Goal: Task Accomplishment & Management: Manage account settings

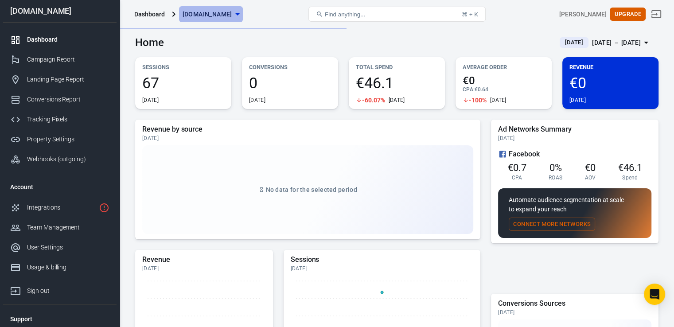
click at [229, 15] on span "[DOMAIN_NAME]" at bounding box center [207, 14] width 50 height 11
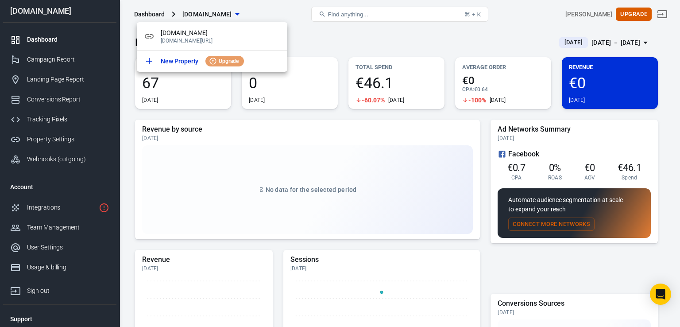
click at [324, 44] on div at bounding box center [340, 163] width 680 height 327
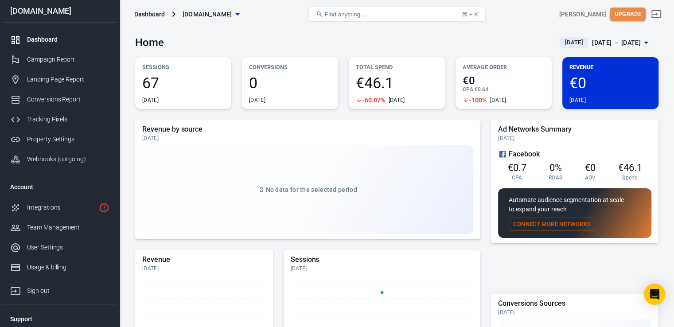
click at [636, 16] on button "Upgrade" at bounding box center [627, 15] width 36 height 14
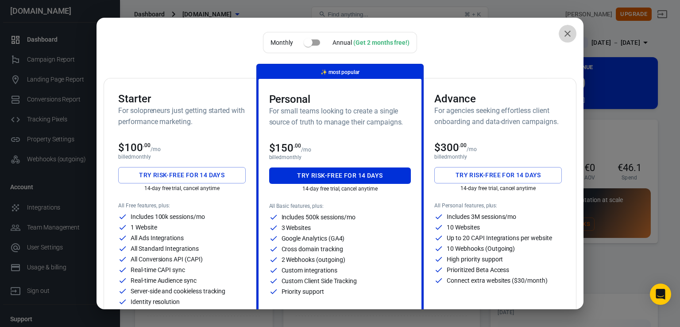
click at [562, 33] on icon "close" at bounding box center [567, 33] width 11 height 11
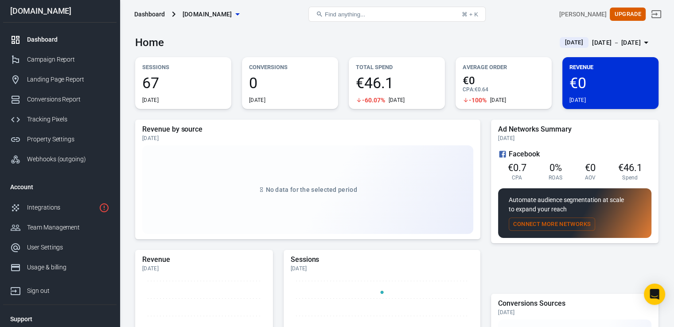
click at [399, 101] on div "[DATE]" at bounding box center [396, 100] width 16 height 7
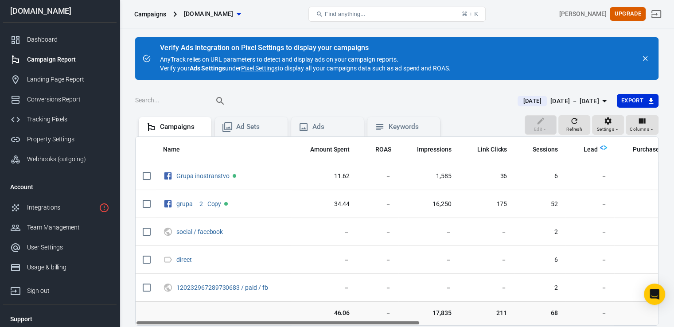
click at [269, 67] on link "Pixel Settings" at bounding box center [259, 68] width 36 height 9
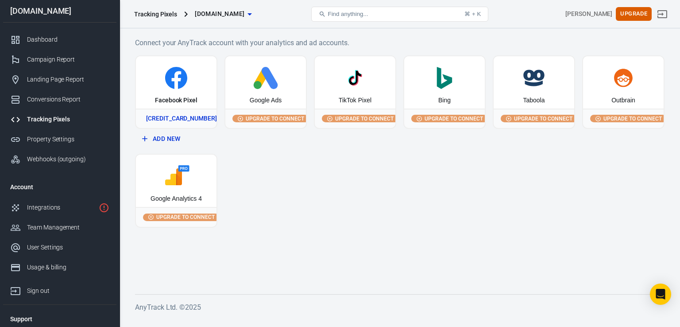
click at [150, 76] on icon at bounding box center [177, 78] width 74 height 22
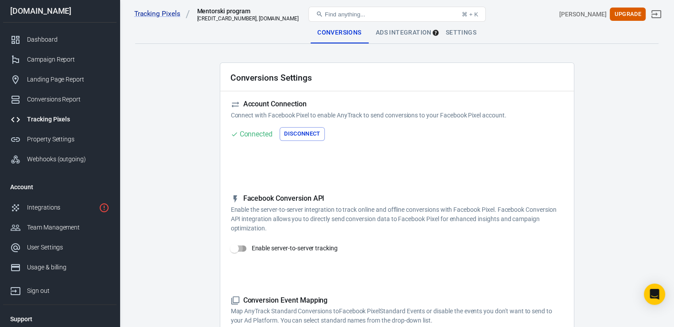
click at [240, 250] on input "Enable server-to-server tracking" at bounding box center [234, 248] width 50 height 17
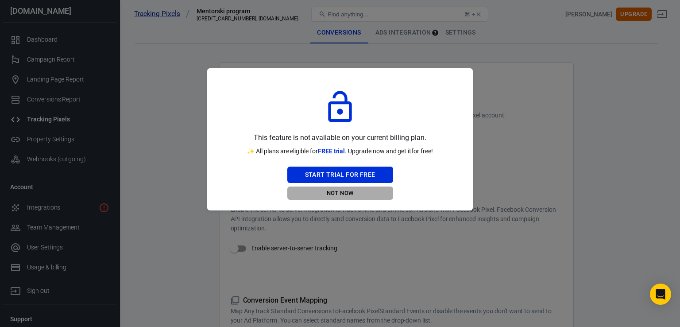
click at [344, 193] on button "Not Now" at bounding box center [340, 193] width 106 height 14
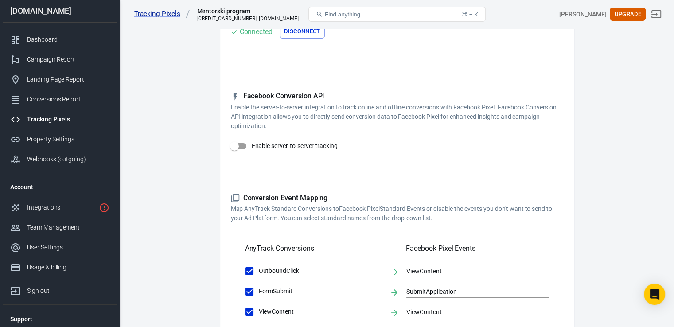
scroll to position [104, 0]
click at [244, 142] on input "Enable server-to-server tracking" at bounding box center [234, 144] width 50 height 17
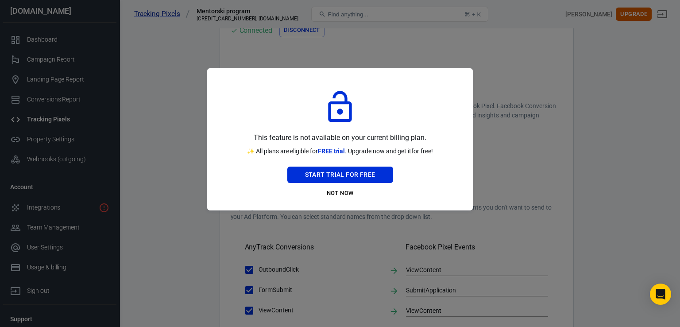
click at [489, 109] on div at bounding box center [340, 163] width 680 height 327
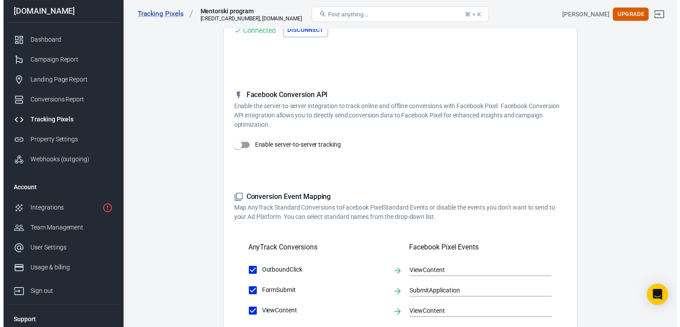
scroll to position [0, 0]
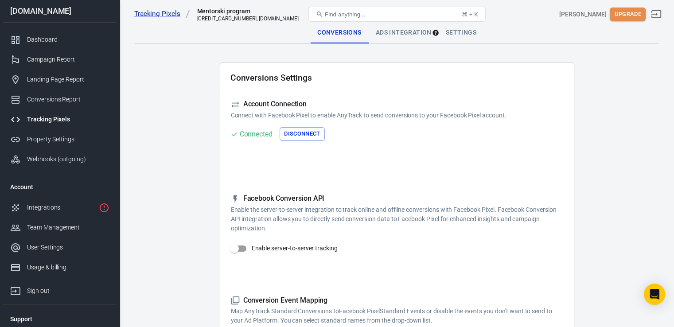
click at [634, 10] on button "Upgrade" at bounding box center [627, 15] width 36 height 14
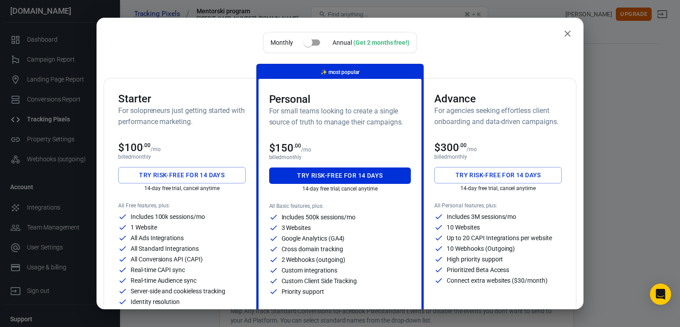
click at [562, 35] on icon "close" at bounding box center [567, 33] width 11 height 11
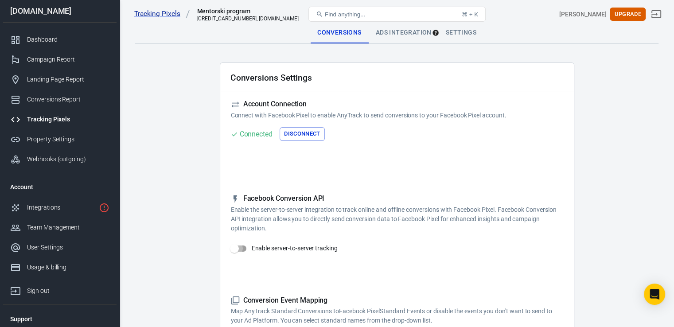
click at [247, 246] on input "Enable server-to-server tracking" at bounding box center [234, 248] width 50 height 17
checkbox input "false"
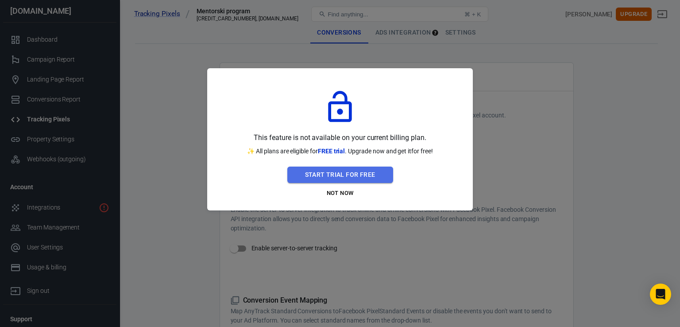
click at [351, 175] on button "Start Trial For Free" at bounding box center [340, 175] width 106 height 16
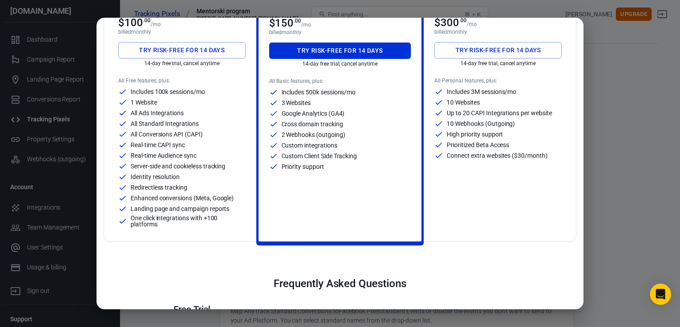
scroll to position [129, 0]
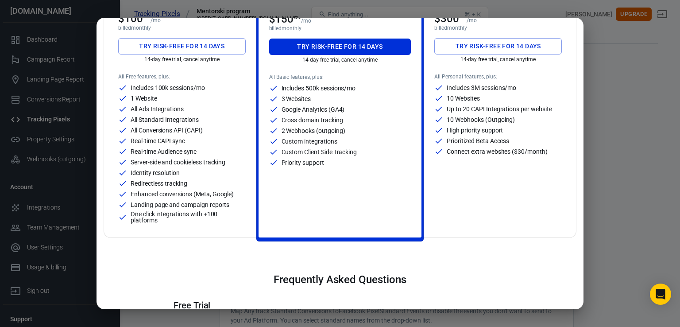
click at [188, 109] on div "All Ads Integrations" at bounding box center [182, 109] width 128 height 9
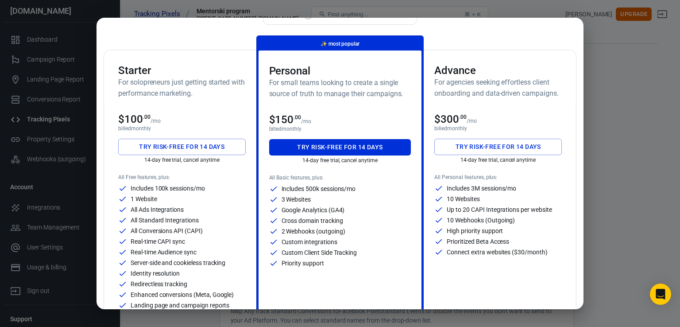
scroll to position [30, 0]
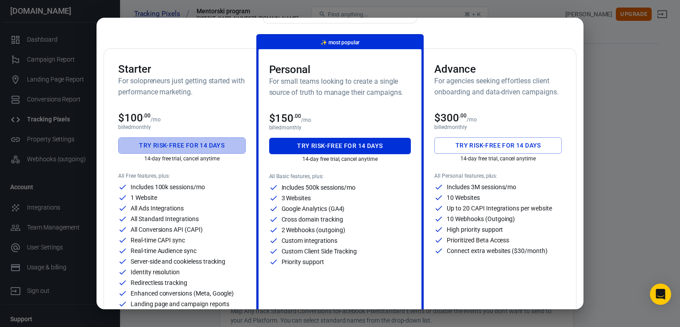
click at [207, 148] on button "Try risk-free for 14 days" at bounding box center [182, 145] width 128 height 16
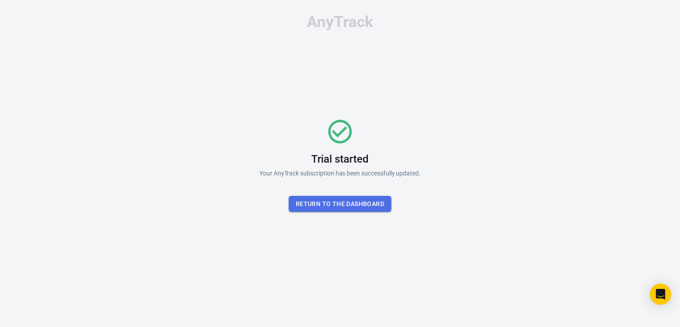
click at [376, 199] on button "Return To the dashboard" at bounding box center [340, 204] width 103 height 16
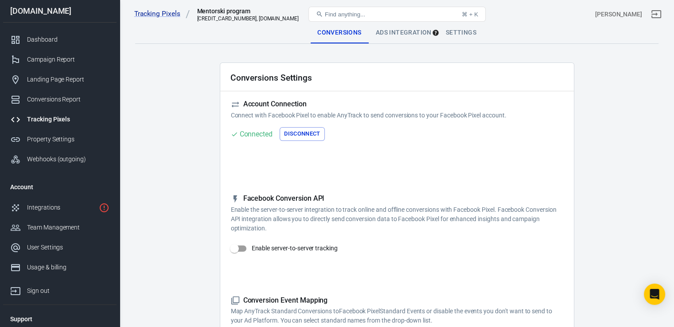
scroll to position [66, 0]
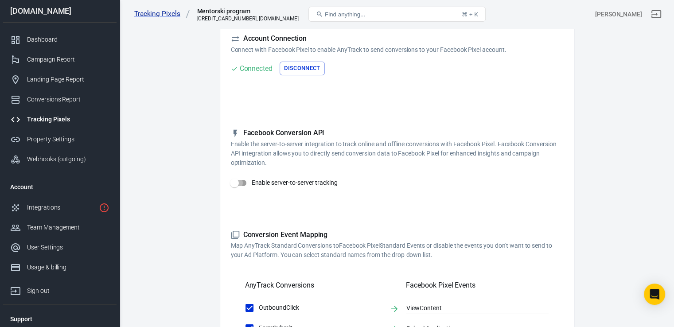
click at [243, 184] on input "Enable server-to-server tracking" at bounding box center [234, 183] width 50 height 17
checkbox input "true"
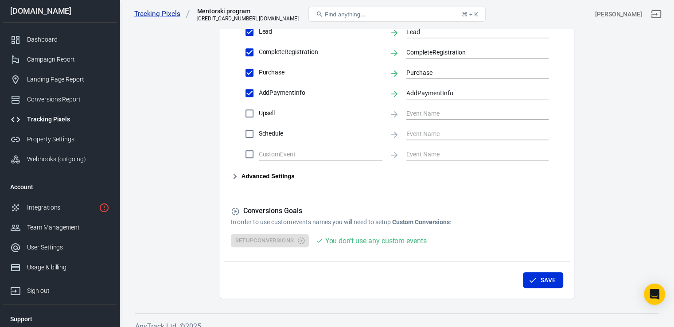
scroll to position [485, 0]
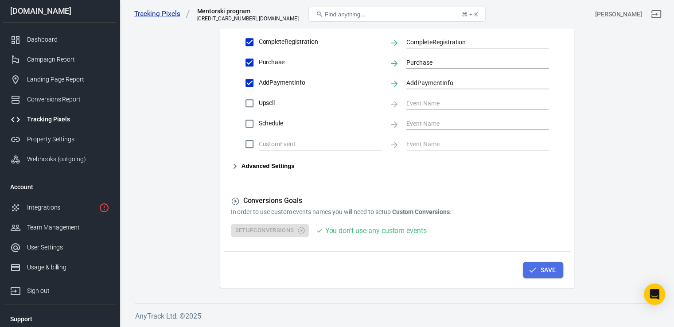
click at [541, 270] on button "Save" at bounding box center [543, 270] width 40 height 16
click at [535, 273] on icon "button" at bounding box center [532, 270] width 9 height 9
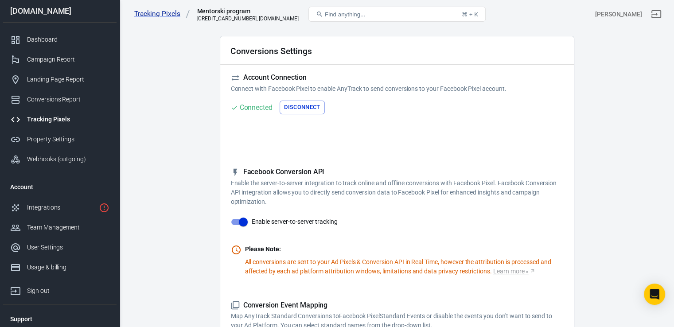
scroll to position [0, 0]
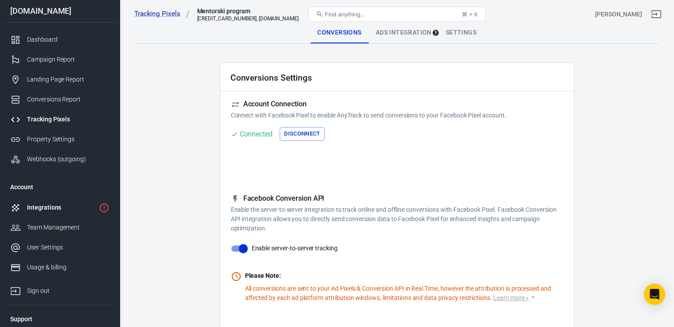
click at [62, 202] on link "Integrations" at bounding box center [59, 208] width 113 height 20
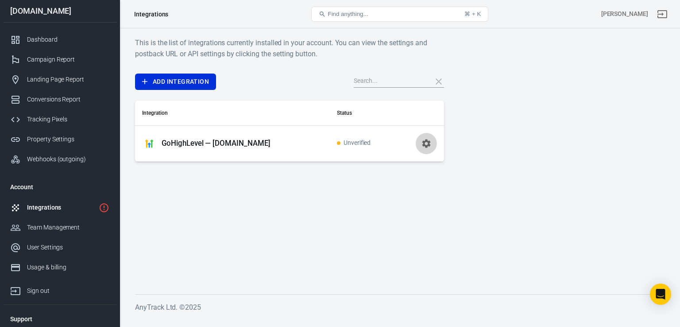
click at [431, 144] on icon "button" at bounding box center [426, 143] width 11 height 11
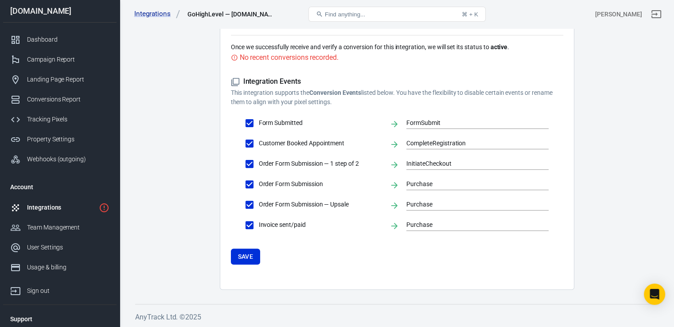
scroll to position [255, 0]
click at [257, 258] on button "Save" at bounding box center [246, 256] width 30 height 16
click at [293, 54] on div "No recent conversions recorded." at bounding box center [289, 56] width 99 height 11
click at [48, 35] on div "Dashboard" at bounding box center [68, 39] width 82 height 9
